Goal: Transaction & Acquisition: Purchase product/service

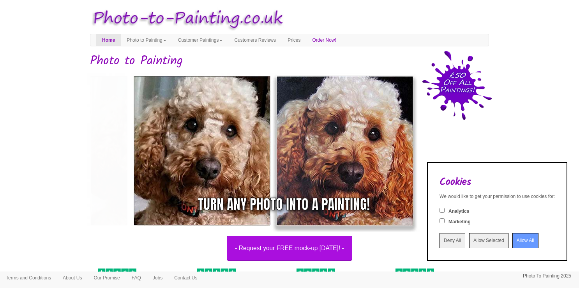
click at [513, 242] on input "Allow All" at bounding box center [526, 240] width 26 height 15
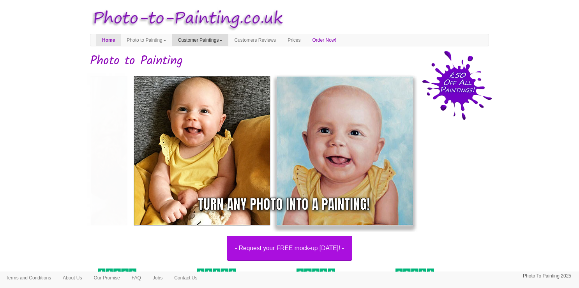
click at [224, 44] on link "Customer Paintings" at bounding box center [200, 40] width 57 height 12
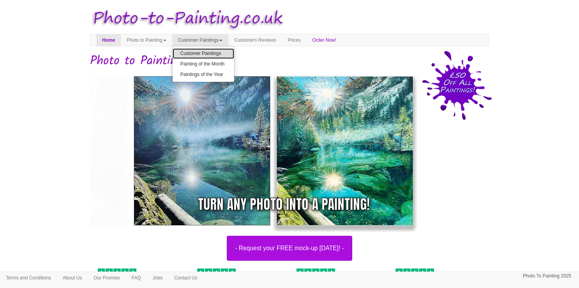
click at [225, 51] on link "Customer Paintings" at bounding box center [204, 53] width 62 height 11
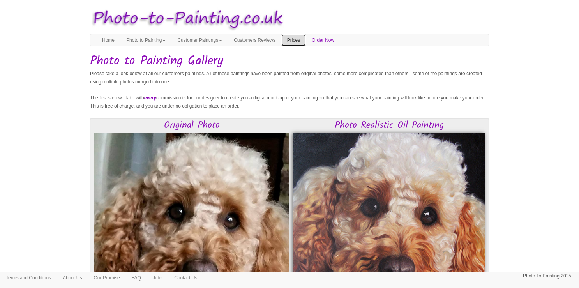
click at [304, 39] on link "Prices" at bounding box center [293, 40] width 25 height 12
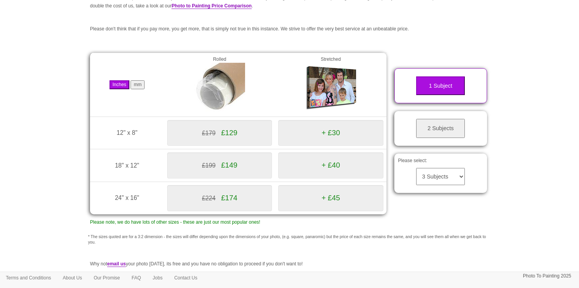
scroll to position [83, 0]
click at [256, 164] on div "£199 £149" at bounding box center [219, 165] width 105 height 26
click at [312, 170] on div "+ £40" at bounding box center [330, 165] width 105 height 26
click at [444, 179] on select "3 Subjects 4 Subjects 5 Subjects 6 Subjects 7 Subjects 8 Subjects 9 Subjects 10…" at bounding box center [440, 176] width 49 height 17
click at [430, 179] on select "3 Subjects 4 Subjects 5 Subjects 6 Subjects 7 Subjects 8 Subjects 9 Subjects 10…" at bounding box center [440, 176] width 49 height 17
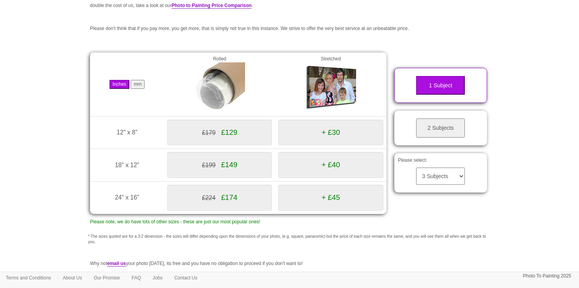
click at [416, 168] on select "3 Subjects 4 Subjects 5 Subjects 6 Subjects 7 Subjects 8 Subjects 9 Subjects 10…" at bounding box center [440, 176] width 49 height 17
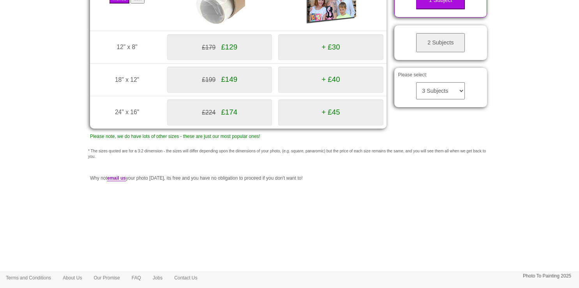
scroll to position [0, 0]
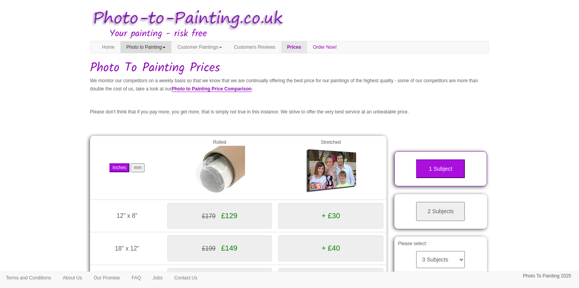
click at [164, 48] on link "Photo to Painting" at bounding box center [145, 47] width 51 height 12
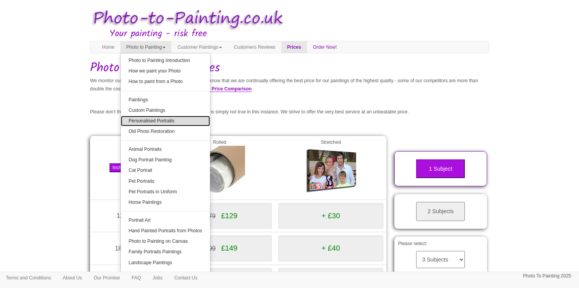
click at [180, 122] on link "Personalised Portraits" at bounding box center [165, 121] width 89 height 11
